Goal: Task Accomplishment & Management: Use online tool/utility

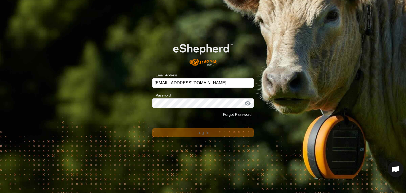
drag, startPoint x: 0, startPoint y: 0, endPoint x: 278, endPoint y: 112, distance: 299.9
click at [278, 112] on div "Email Address [EMAIL_ADDRESS][DOMAIN_NAME] Password Forgot Password Log In" at bounding box center [203, 96] width 406 height 193
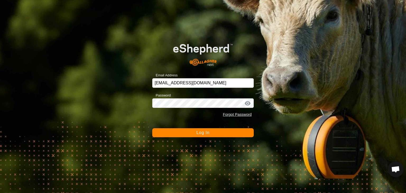
click at [210, 132] on button "Log In" at bounding box center [202, 132] width 101 height 9
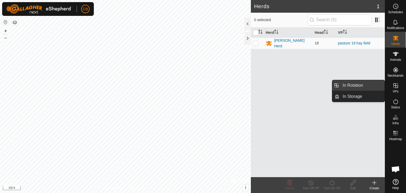
click at [362, 85] on link "In Rotation" at bounding box center [361, 85] width 45 height 11
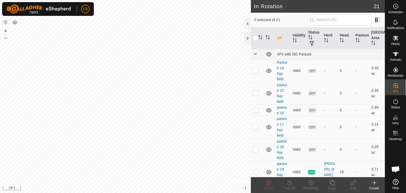
click at [375, 186] on div "Create" at bounding box center [374, 188] width 21 height 5
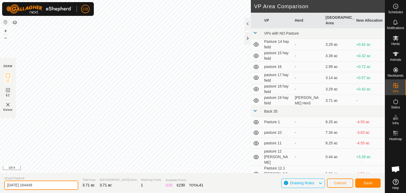
click at [44, 184] on input "[DATE] 164448" at bounding box center [41, 185] width 74 height 9
type input "2"
type input "pasture 20 hay field"
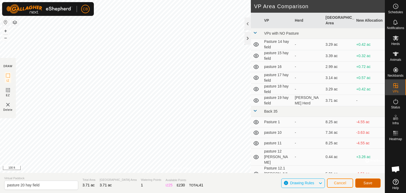
click at [370, 183] on span "Save" at bounding box center [367, 183] width 9 height 4
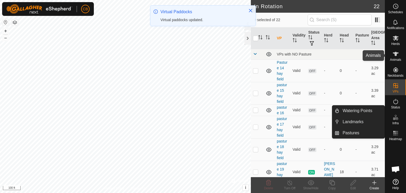
click at [395, 56] on icon at bounding box center [396, 54] width 6 height 4
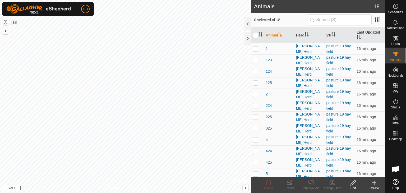
click at [256, 34] on input "checkbox" at bounding box center [255, 35] width 5 height 5
checkbox input "true"
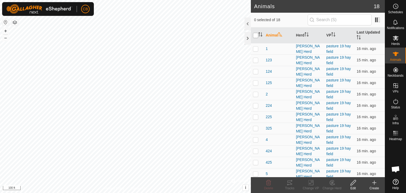
checkbox input "true"
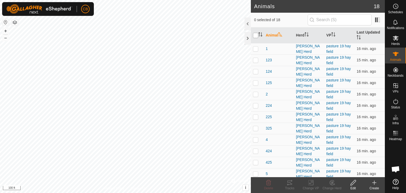
checkbox input "true"
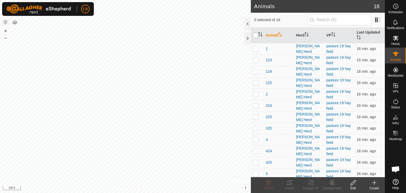
checkbox input "true"
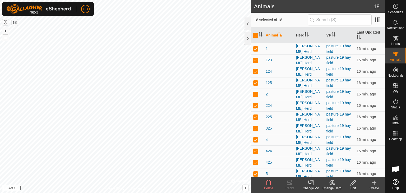
click at [311, 182] on icon at bounding box center [311, 182] width 4 height 3
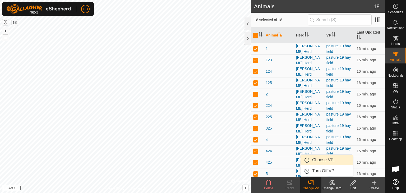
click at [315, 157] on link "Choose VP..." at bounding box center [327, 160] width 52 height 11
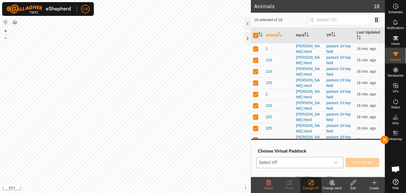
click at [336, 162] on icon "dropdown trigger" at bounding box center [336, 162] width 4 height 4
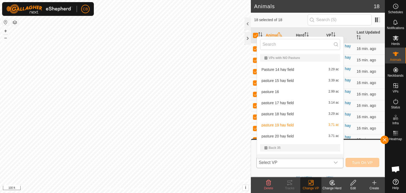
scroll to position [7, 0]
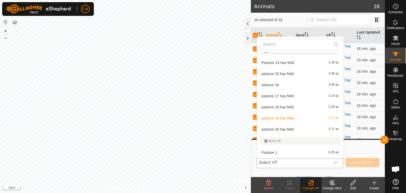
click at [298, 128] on li "pasture 20 hay field 3.71 ac" at bounding box center [300, 129] width 86 height 11
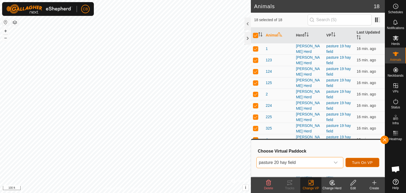
click at [357, 161] on span "Turn On VP" at bounding box center [362, 162] width 21 height 4
